Goal: Task Accomplishment & Management: Complete application form

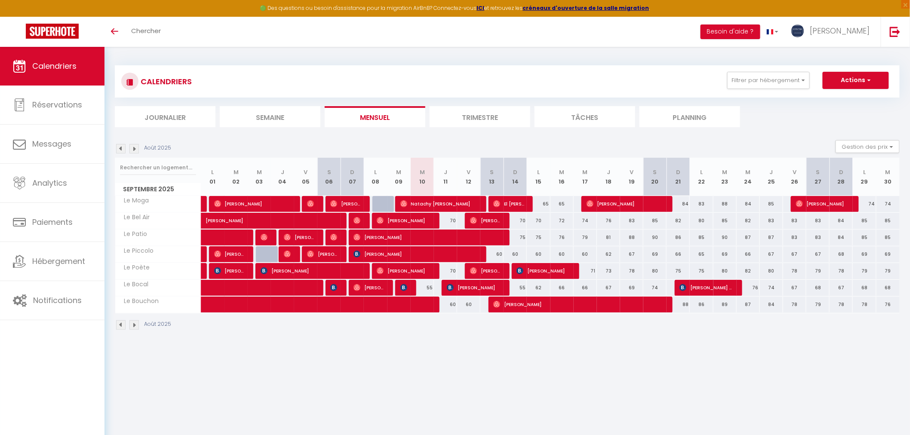
click at [380, 142] on div "Août 2025 Gestion des prix Nb Nuits minimum Règles Disponibilité" at bounding box center [507, 149] width 785 height 18
click at [317, 52] on div "CALENDRIERS Filtrer par hébergement Tous Le Moga Le Bel Air Le Patio Le Piccolo…" at bounding box center [506, 198] width 805 height 302
click at [389, 346] on div "CALENDRIERS Filtrer par hébergement Tous Le Moga Le Bel Air Le Patio Le Piccolo…" at bounding box center [506, 198] width 805 height 302
click at [357, 358] on body "🟢 Des questions ou besoin d'assistance pour la migration AirBnB? Connectez-vous…" at bounding box center [455, 264] width 910 height 435
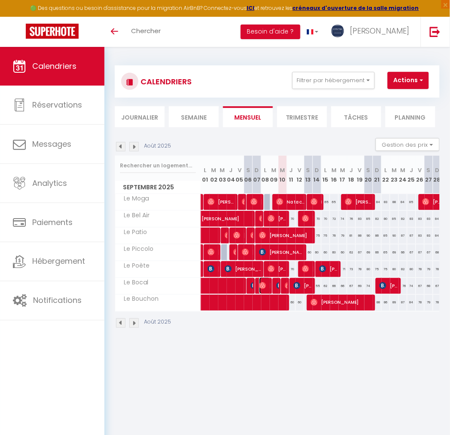
click at [267, 286] on span "Caroline Arevalo" at bounding box center [265, 285] width 12 height 16
select select "OK"
select select "0"
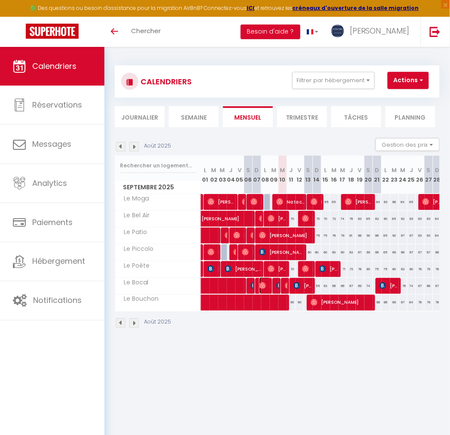
select select "1"
select select
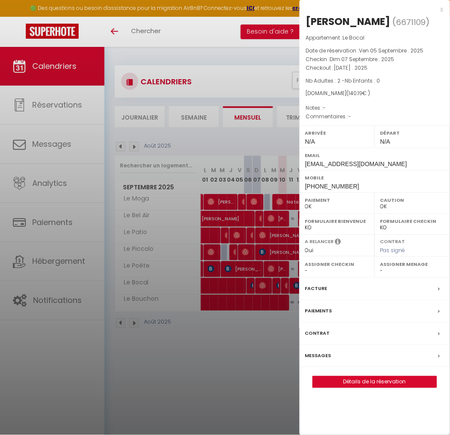
click at [267, 202] on div at bounding box center [225, 217] width 450 height 435
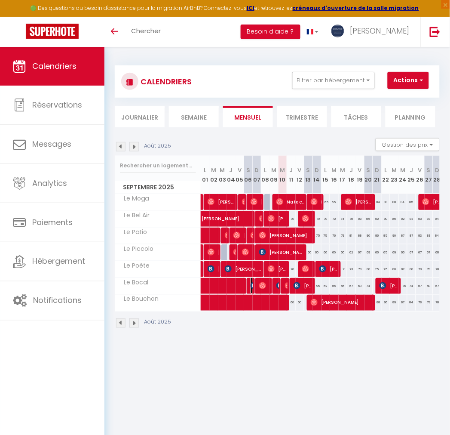
click at [251, 283] on img at bounding box center [254, 285] width 7 height 7
select select "KO"
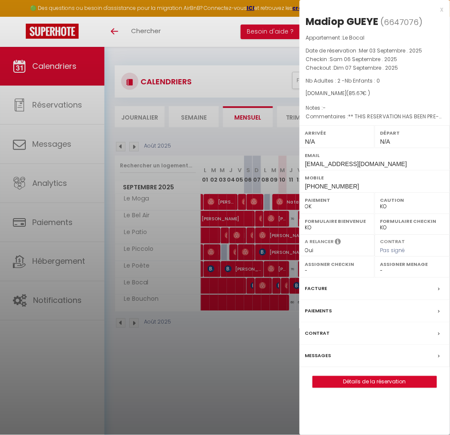
click at [257, 286] on div at bounding box center [225, 217] width 450 height 435
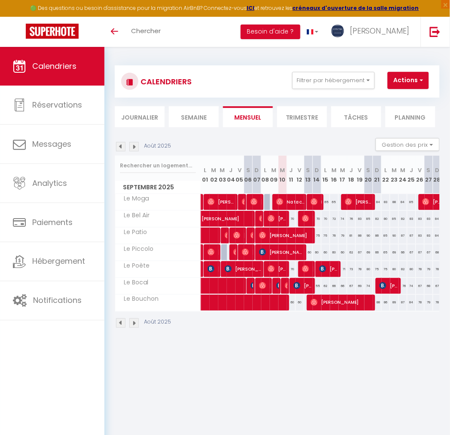
click at [135, 147] on img at bounding box center [133, 146] width 9 height 9
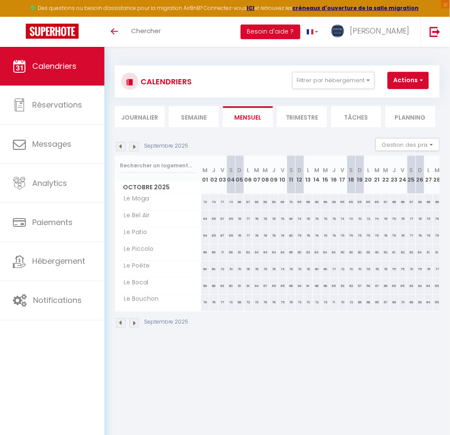
click at [121, 146] on img at bounding box center [120, 146] width 9 height 9
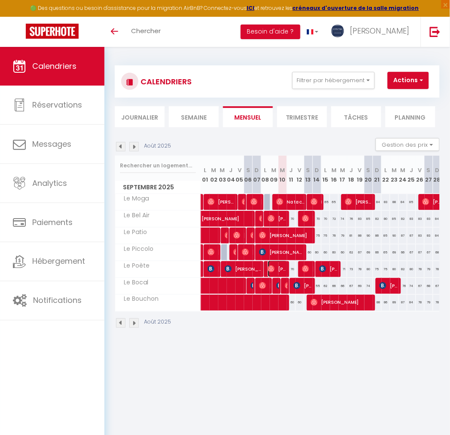
click at [275, 266] on span "Anthony Jaeger" at bounding box center [278, 268] width 20 height 16
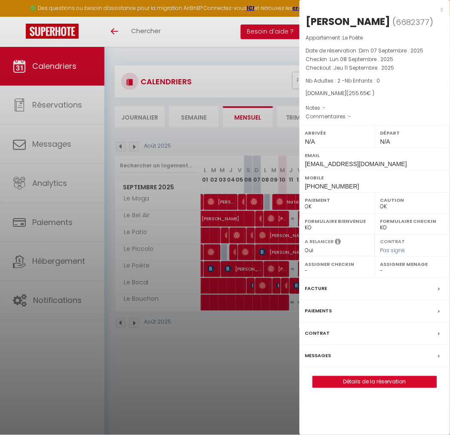
click at [279, 280] on div at bounding box center [225, 217] width 450 height 435
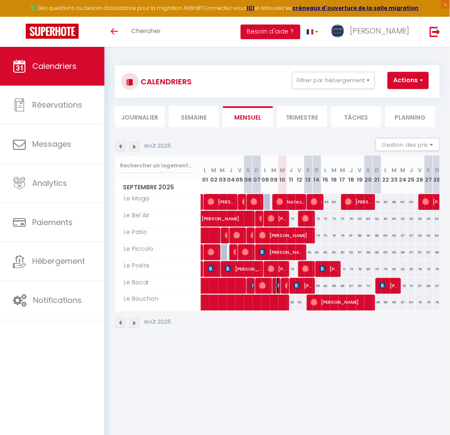
click at [276, 284] on img at bounding box center [279, 285] width 7 height 7
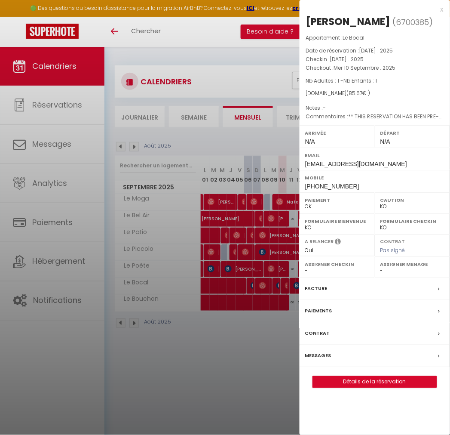
click at [284, 283] on div at bounding box center [225, 217] width 450 height 435
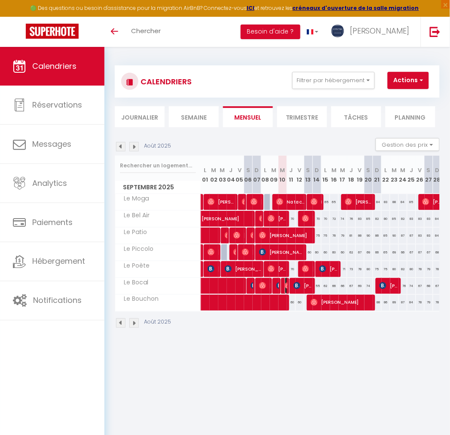
click at [285, 285] on img at bounding box center [288, 285] width 7 height 7
select select "OK"
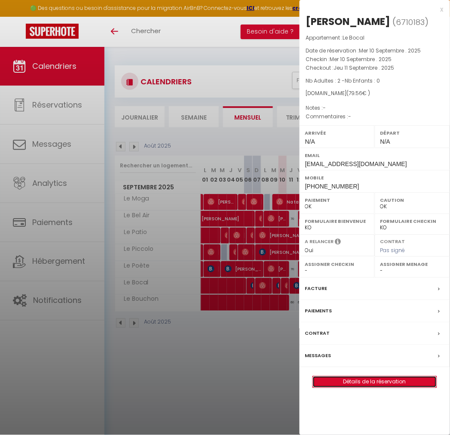
click at [368, 381] on link "Détails de la réservation" at bounding box center [375, 381] width 124 height 11
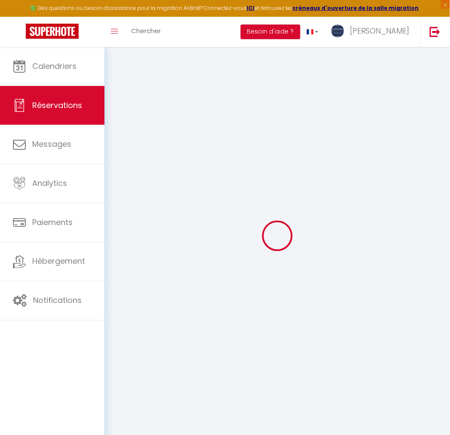
type input "Jeremy"
type input "Pewzner"
type input "qaapnmhph07htyhgm8pfer90qawv@reply.superhote.com"
type input "+33611651168"
select select
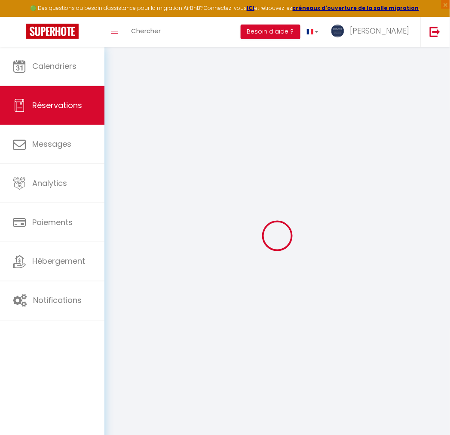
type input "12.49"
select select "63634"
select select "1"
select select
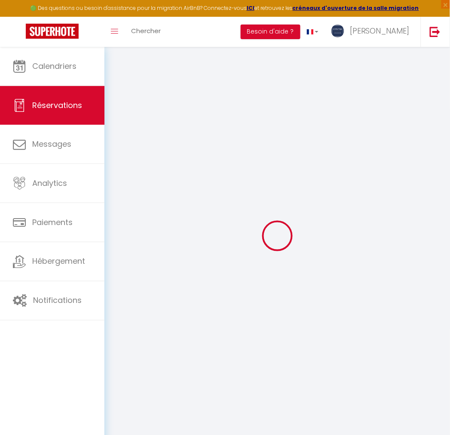
type input "2"
select select "12"
select select
type input "55"
checkbox input "false"
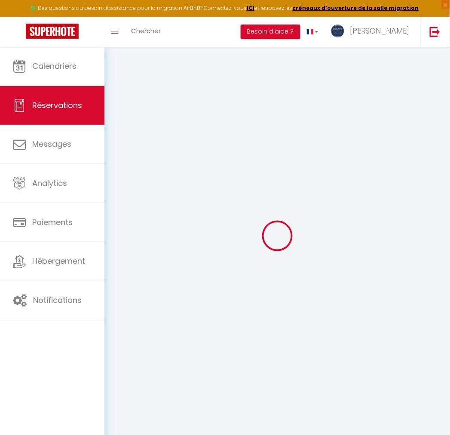
type input "0"
select select "1"
type input "0"
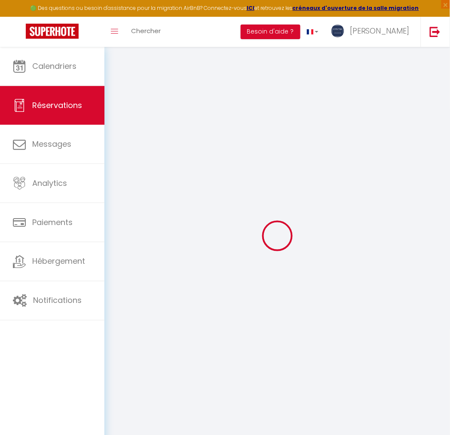
select select
select select "15"
checkbox input "false"
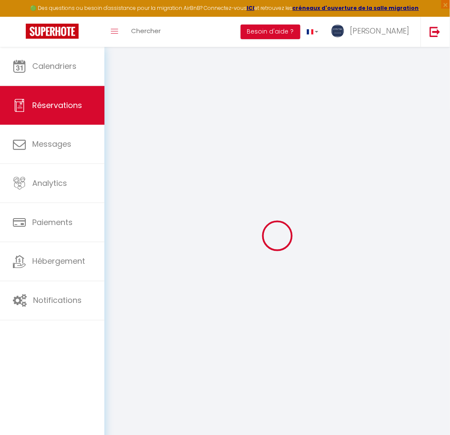
select select
checkbox input "false"
select select
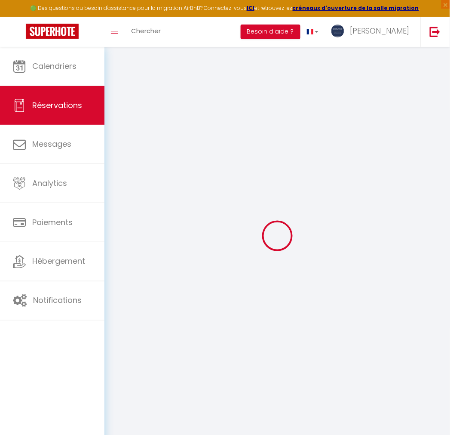
select select
checkbox input "false"
select select
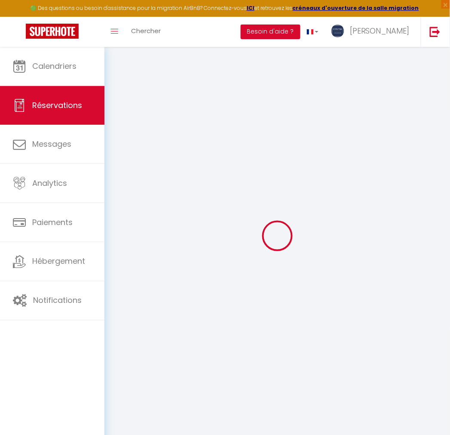
select select
checkbox input "false"
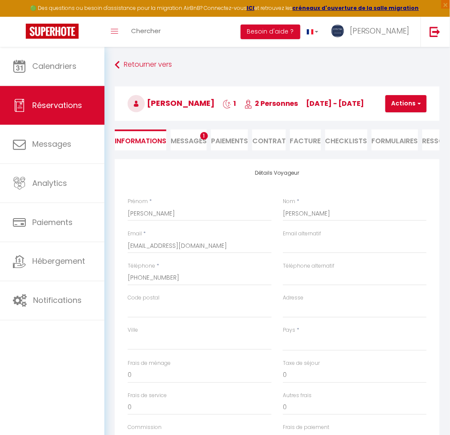
select select
type input "20"
type input "4.56"
select select
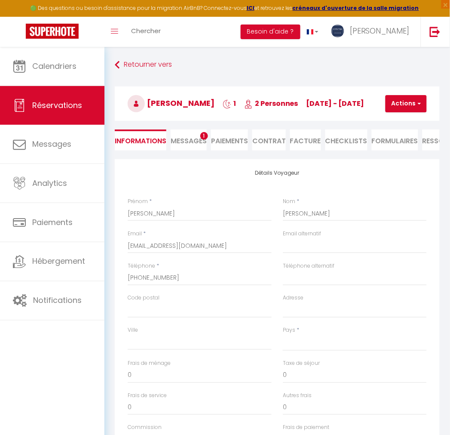
checkbox input "false"
select select
checkbox input "false"
select select
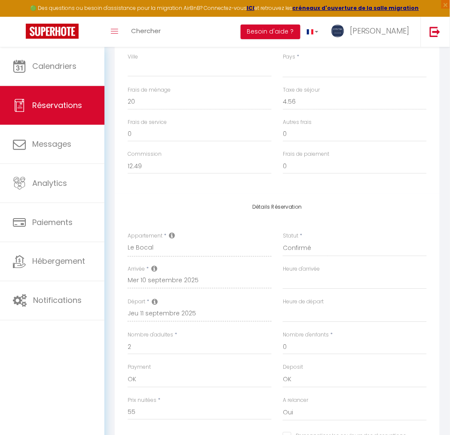
scroll to position [286, 0]
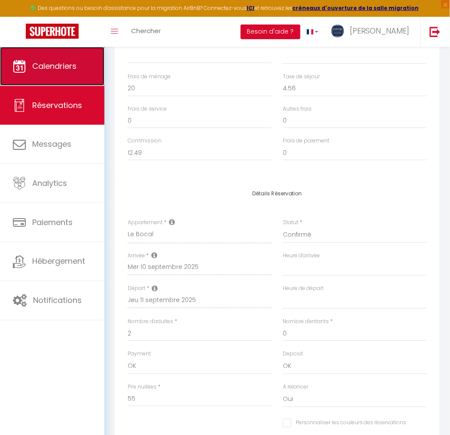
click at [79, 70] on link "Calendriers" at bounding box center [52, 66] width 104 height 39
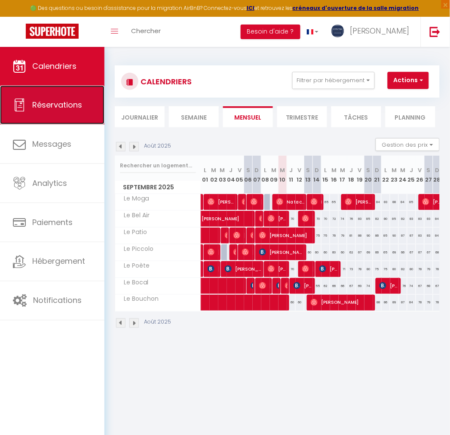
click at [58, 100] on span "Réservations" at bounding box center [57, 104] width 50 height 11
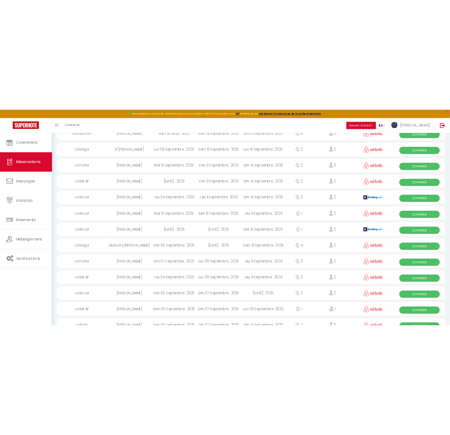
scroll to position [239, 0]
